Goal: Information Seeking & Learning: Learn about a topic

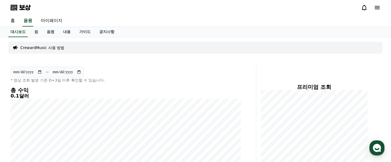
scroll to position [25, 0]
drag, startPoint x: 50, startPoint y: 34, endPoint x: 53, endPoint y: 35, distance: 3.4
click at [50, 34] on font "음원" at bounding box center [51, 31] width 8 height 4
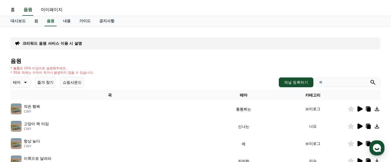
scroll to position [8, 0]
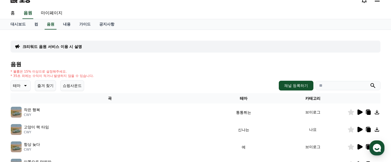
click at [20, 86] on button "테마" at bounding box center [21, 85] width 20 height 11
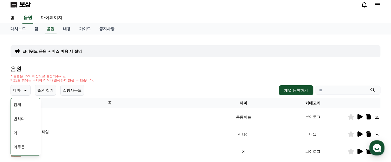
scroll to position [0, 0]
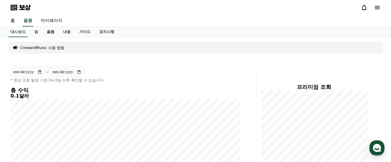
click at [47, 33] on font "음원" at bounding box center [51, 31] width 8 height 4
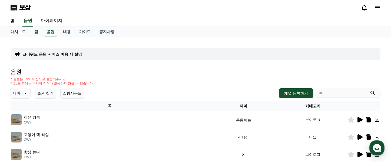
click at [22, 93] on icon at bounding box center [25, 93] width 6 height 6
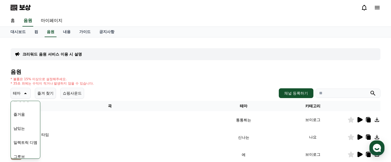
scroll to position [143, 0]
drag, startPoint x: 25, startPoint y: 132, endPoint x: 28, endPoint y: 133, distance: 3.9
click at [25, 132] on font "일렉트릭 디엠" at bounding box center [26, 133] width 24 height 4
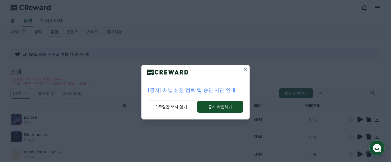
scroll to position [17, 0]
click at [169, 111] on button "1주일간 보지 않기" at bounding box center [171, 106] width 47 height 12
click at [176, 107] on button "1주일간 보지 않기" at bounding box center [171, 106] width 47 height 12
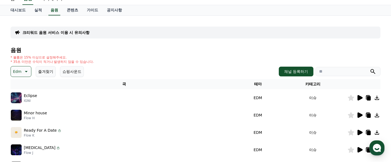
scroll to position [24, 0]
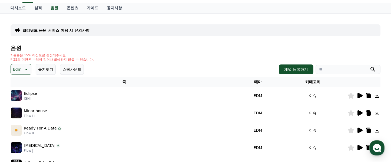
click at [360, 94] on icon at bounding box center [360, 95] width 5 height 5
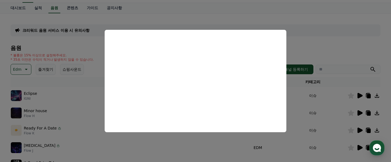
scroll to position [24, 0]
click at [302, 48] on button "close modal" at bounding box center [195, 81] width 391 height 162
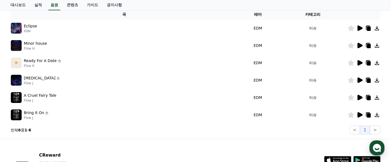
scroll to position [92, 0]
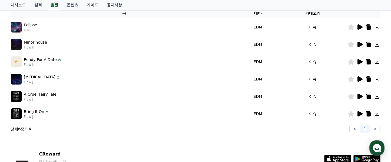
click at [359, 44] on icon at bounding box center [360, 44] width 5 height 5
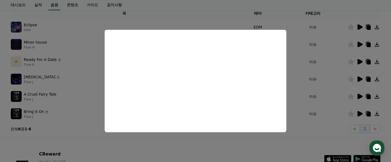
drag, startPoint x: 293, startPoint y: 131, endPoint x: 302, endPoint y: 125, distance: 10.5
click at [293, 131] on button "close modal" at bounding box center [195, 81] width 391 height 162
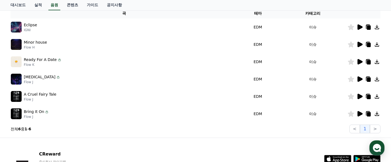
click at [370, 44] on icon at bounding box center [369, 45] width 4 height 4
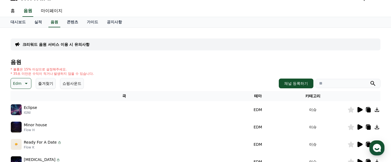
scroll to position [0, 0]
